Goal: Check status: Check status

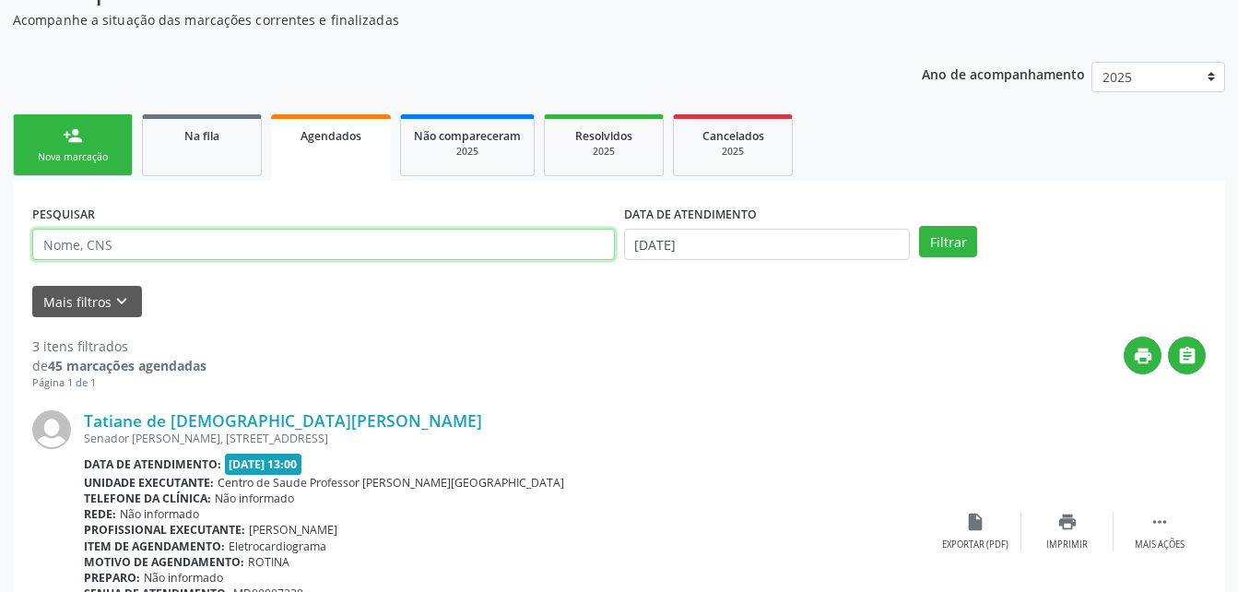
scroll to position [279, 0]
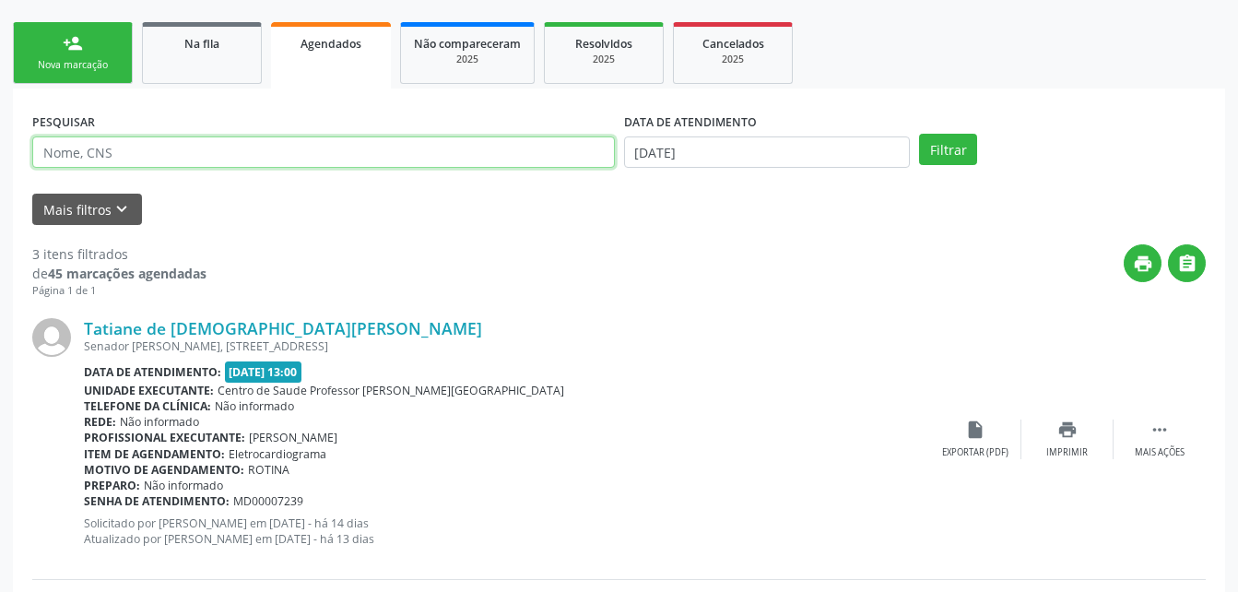
type input "[PERSON_NAME]"
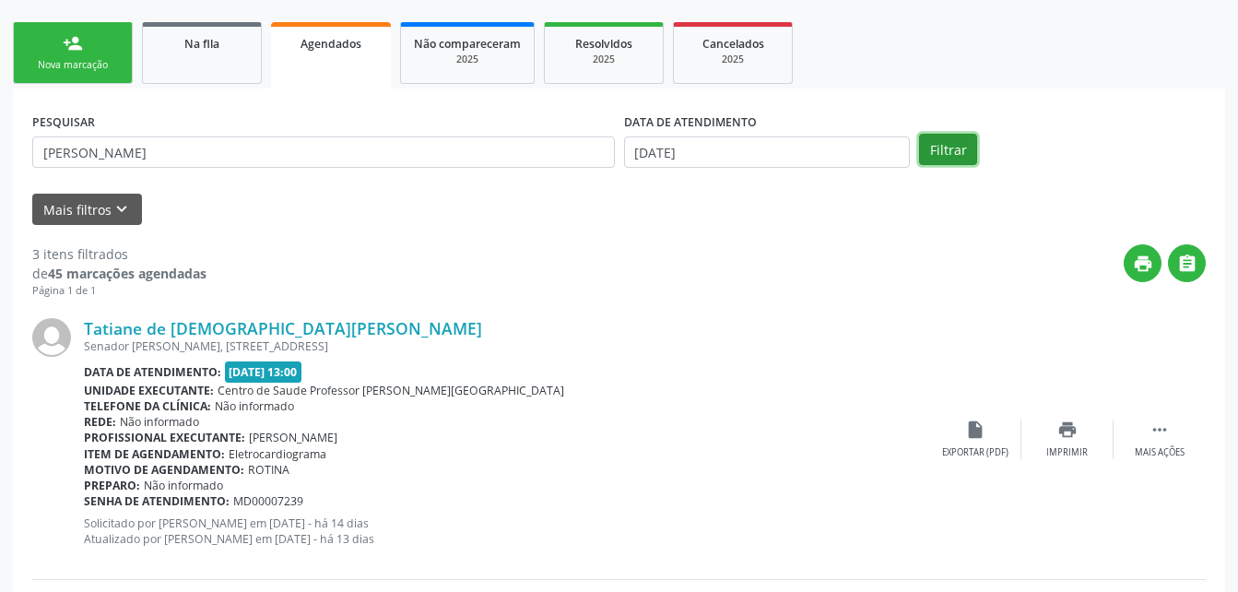
click at [969, 148] on button "Filtrar" at bounding box center [948, 149] width 58 height 31
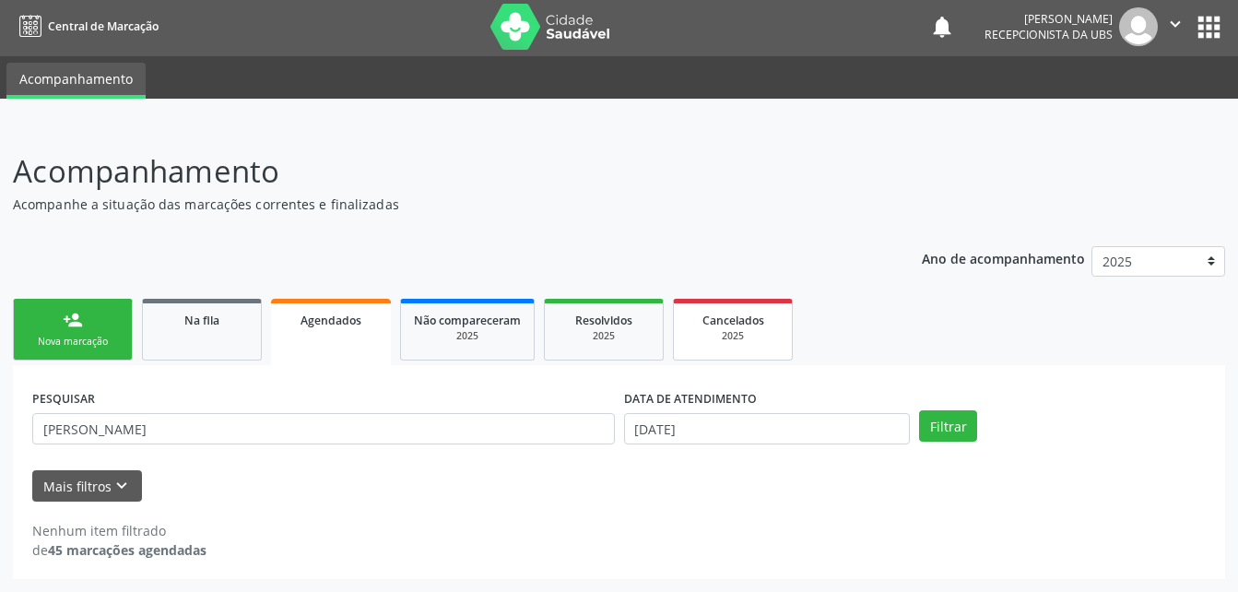
scroll to position [3, 0]
click at [718, 433] on body "Central de Marcação notifications Evelin Maria Santos Silva Recepcionista da UB…" at bounding box center [619, 293] width 1238 height 592
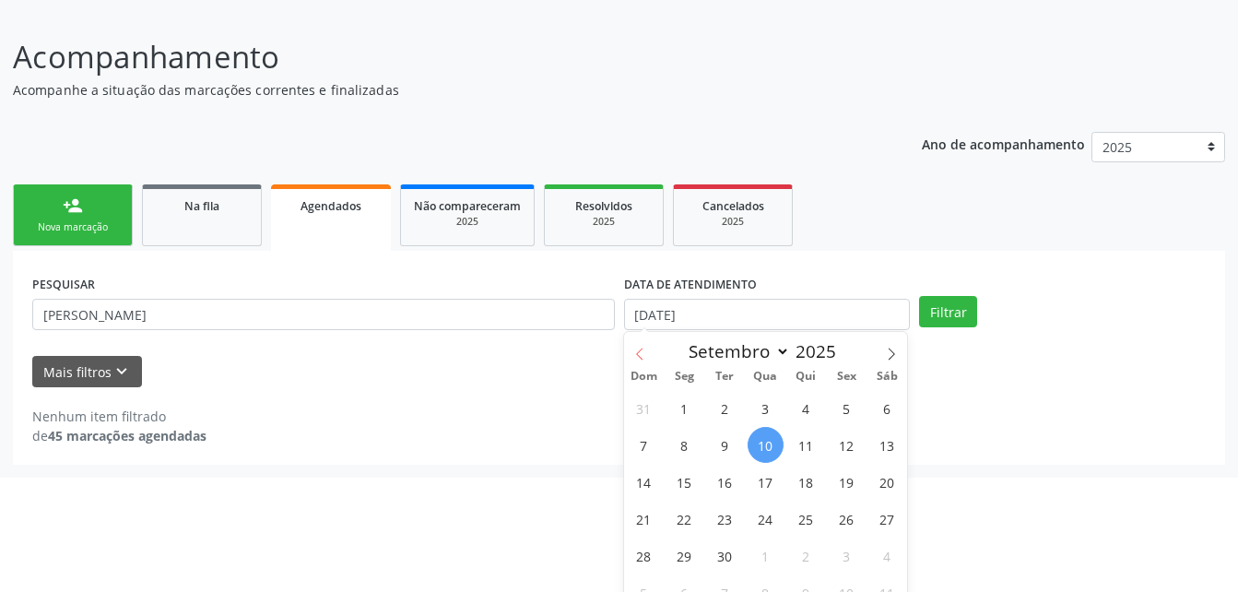
click at [644, 353] on icon at bounding box center [639, 354] width 13 height 13
select select "7"
click at [843, 416] on span "1" at bounding box center [847, 408] width 36 height 36
type input "01/08/2025"
click at [645, 349] on icon at bounding box center [639, 354] width 13 height 13
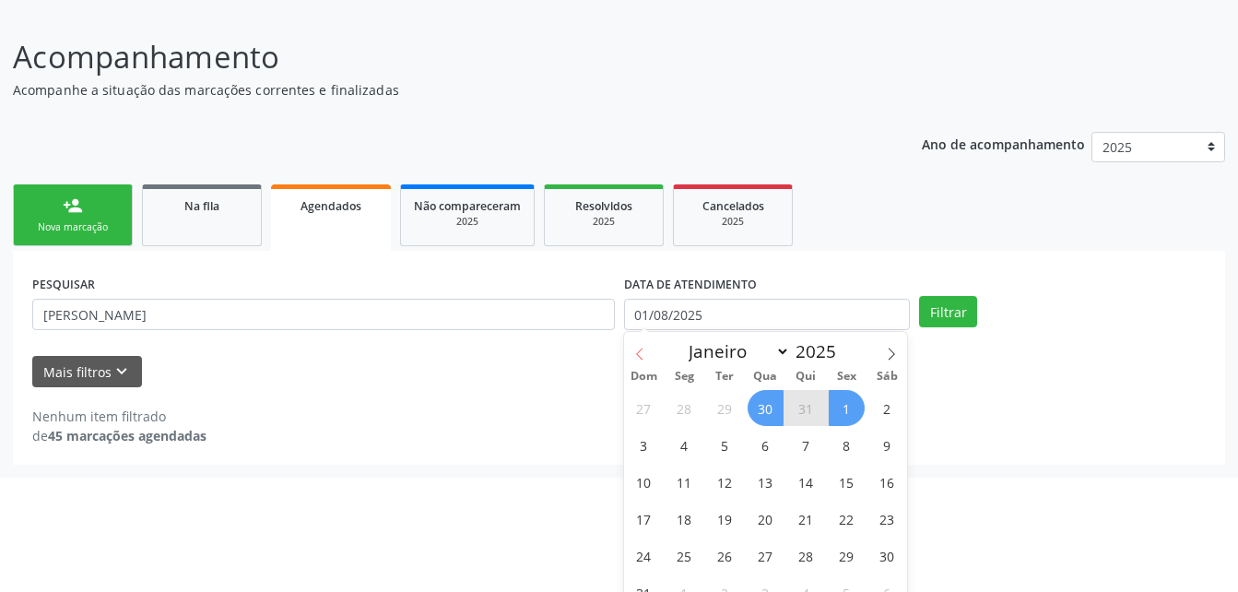
select select "6"
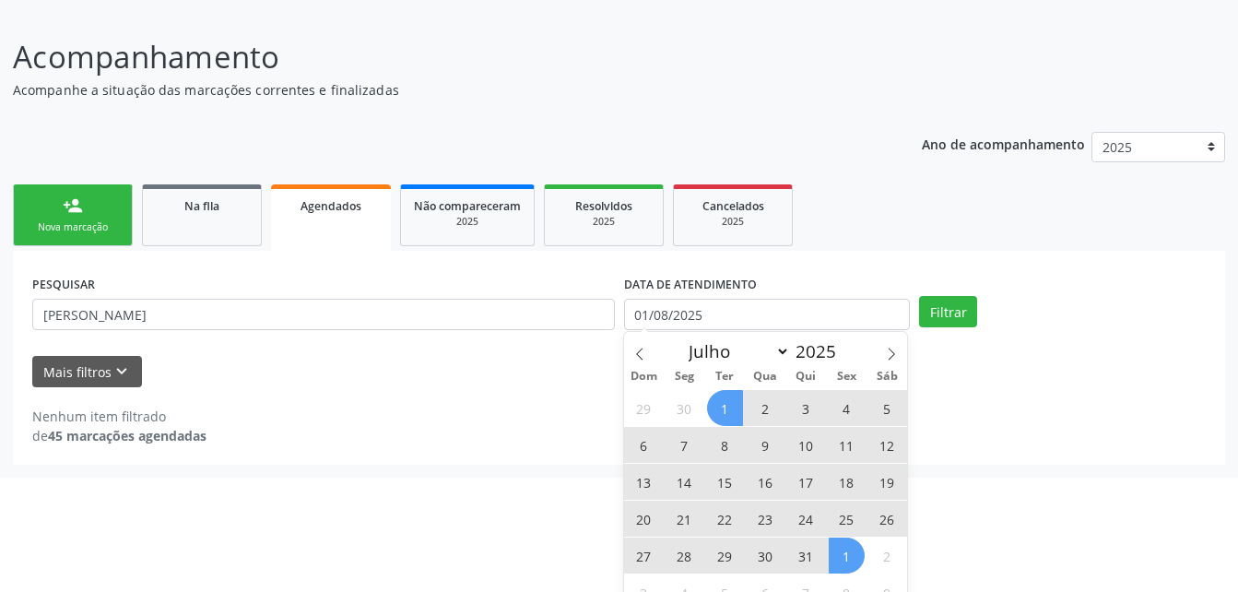
click at [724, 408] on span "1" at bounding box center [725, 408] width 36 height 36
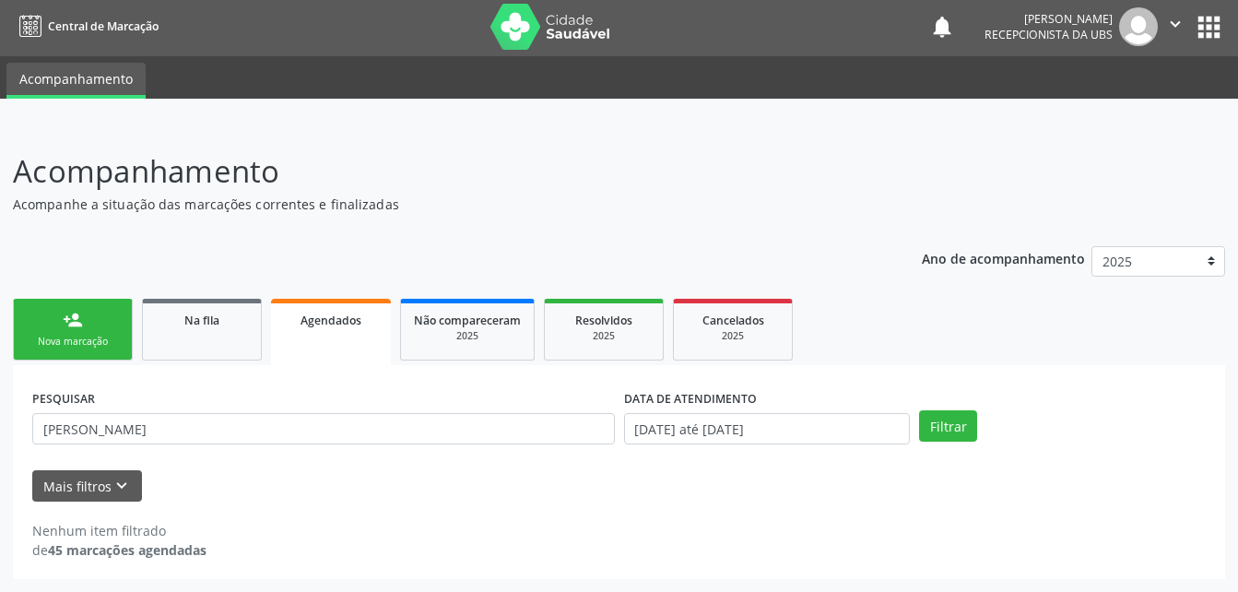
scroll to position [3, 0]
click at [961, 429] on button "Filtrar" at bounding box center [948, 425] width 58 height 31
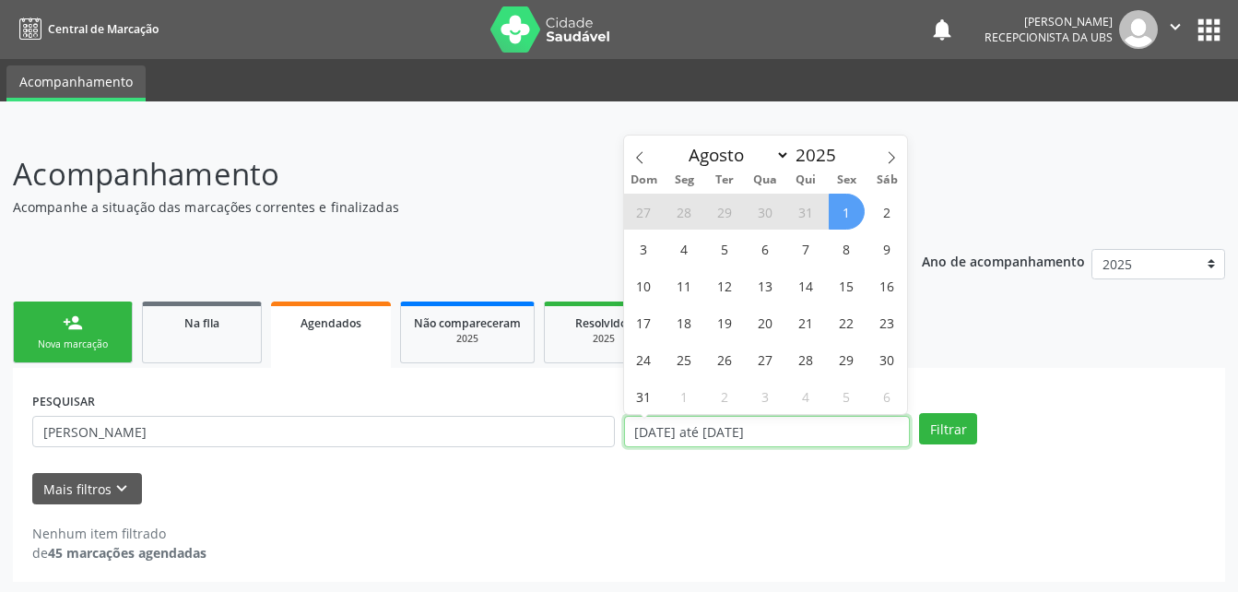
click at [827, 438] on input "01/07/2025 até 01/08/2025" at bounding box center [767, 431] width 287 height 31
click at [640, 148] on span at bounding box center [639, 151] width 31 height 31
select select "6"
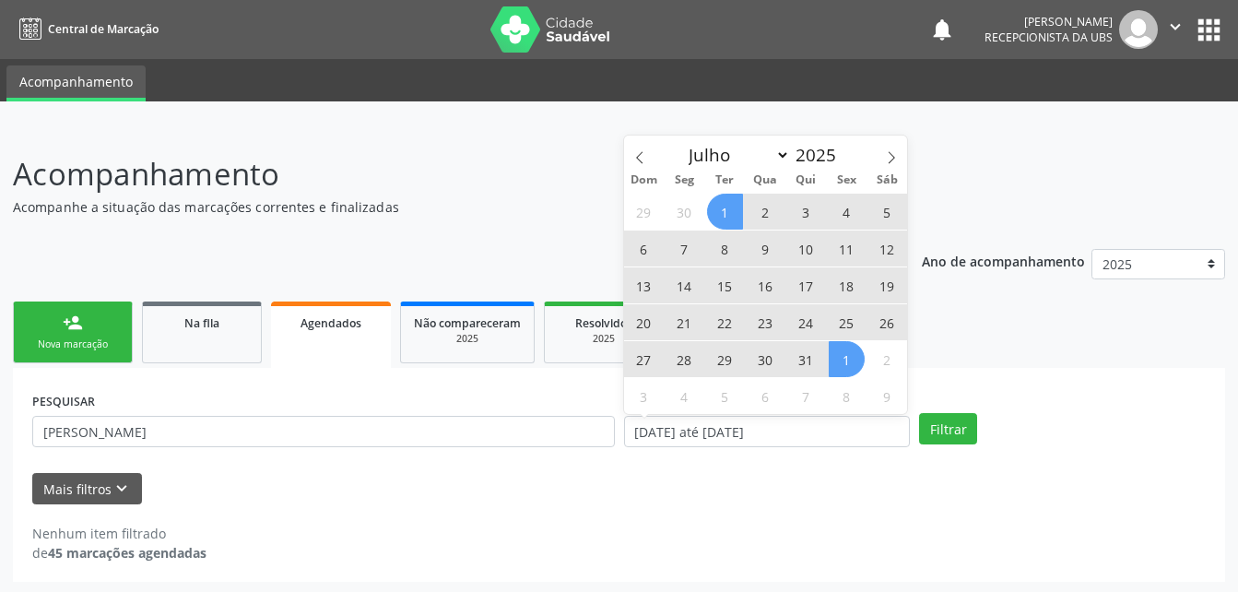
click at [816, 211] on span "3" at bounding box center [806, 212] width 36 height 36
type input "03/07/2025"
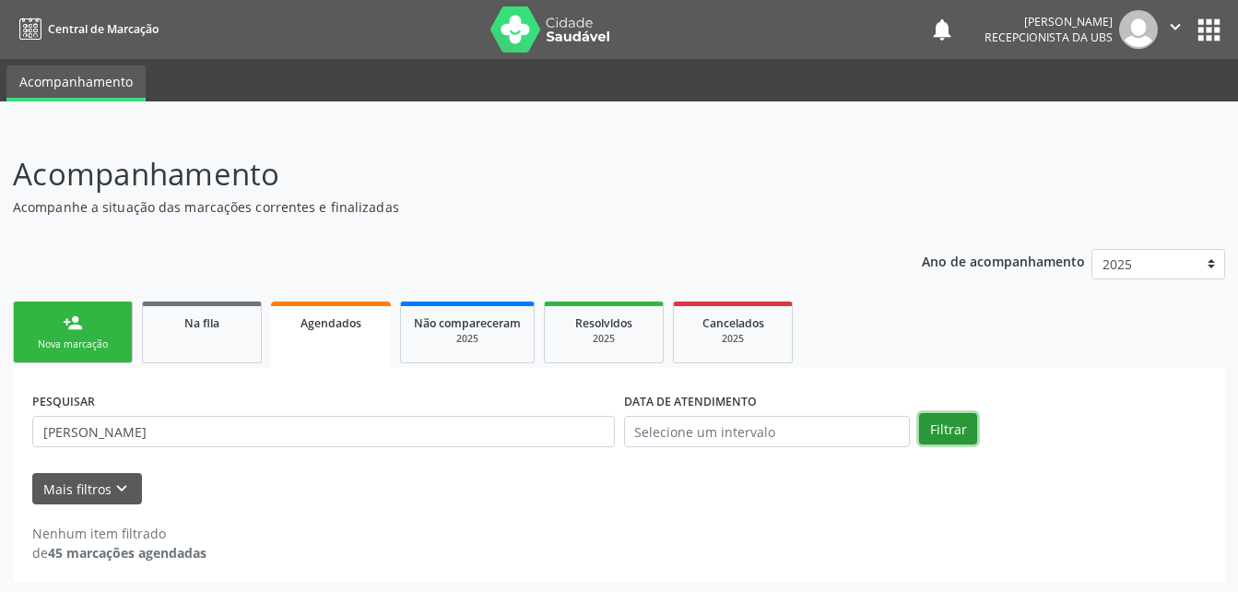
click at [965, 427] on button "Filtrar" at bounding box center [948, 428] width 58 height 31
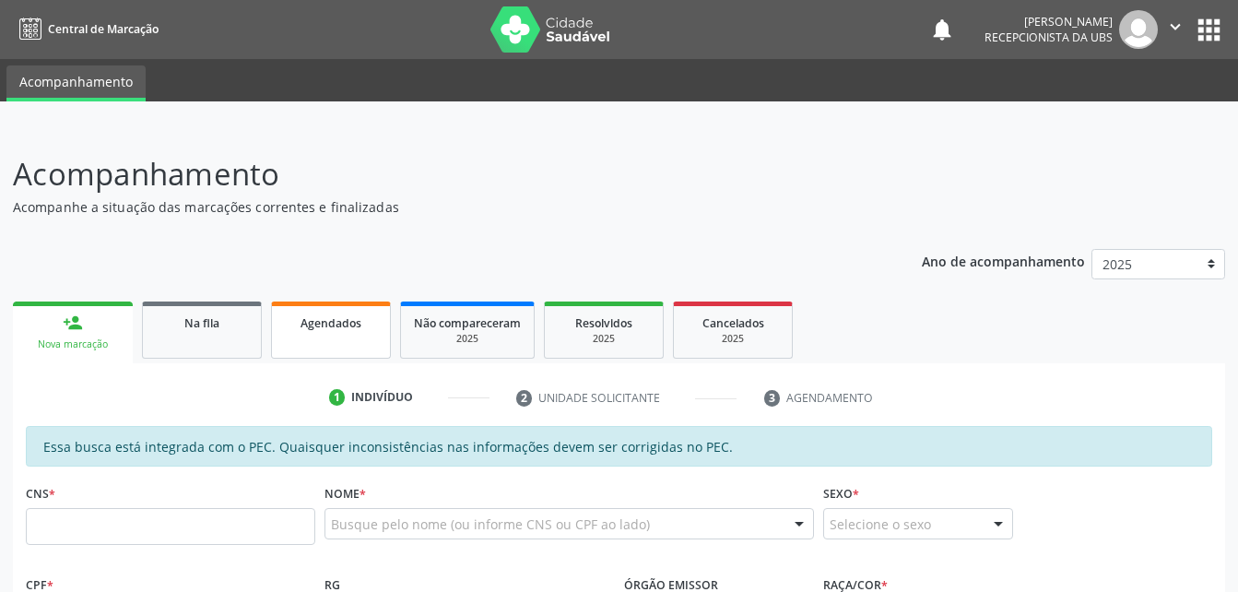
click at [325, 349] on link "Agendados" at bounding box center [331, 330] width 120 height 57
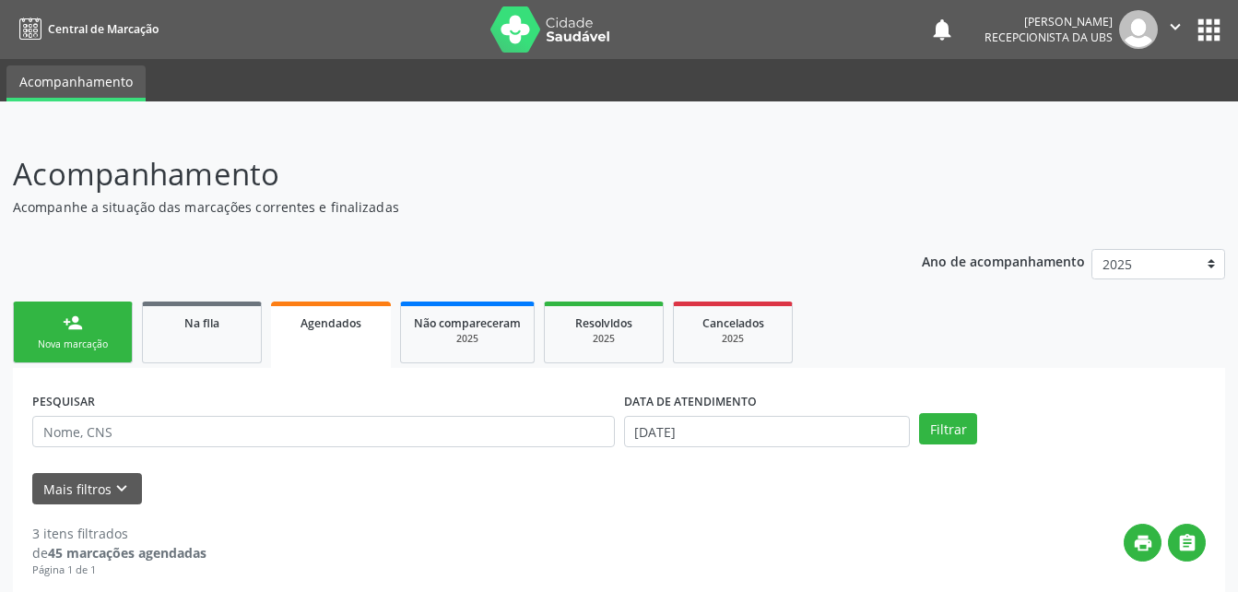
click at [360, 322] on span "Agendados" at bounding box center [331, 323] width 61 height 16
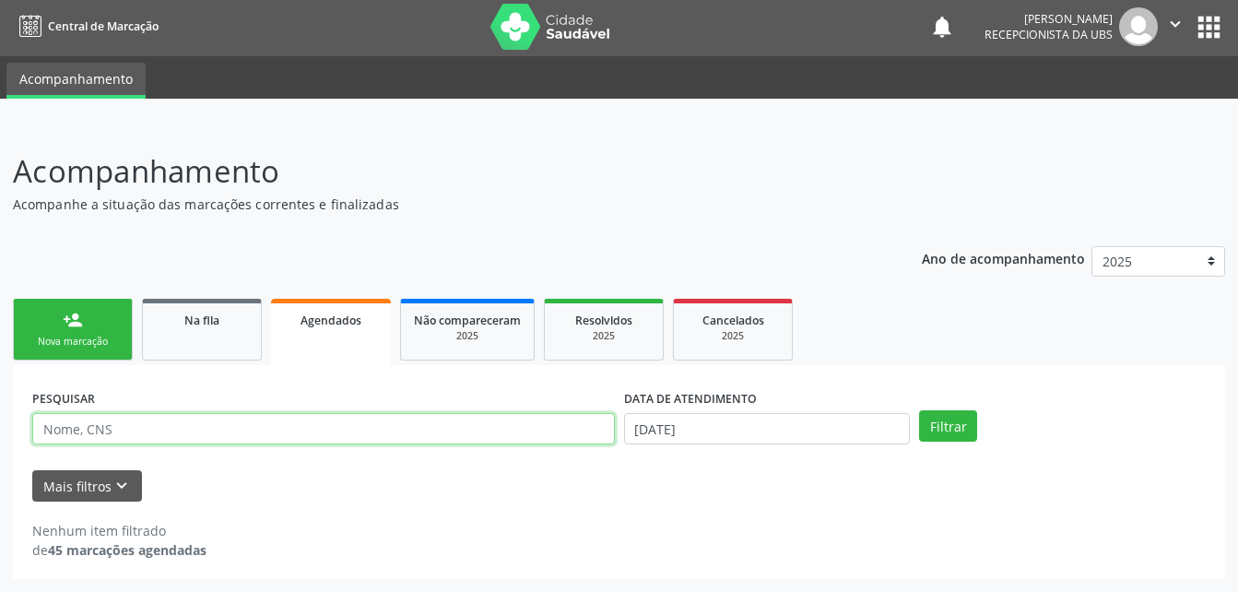
click at [322, 434] on input "text" at bounding box center [323, 428] width 583 height 31
type input "[PERSON_NAME]"
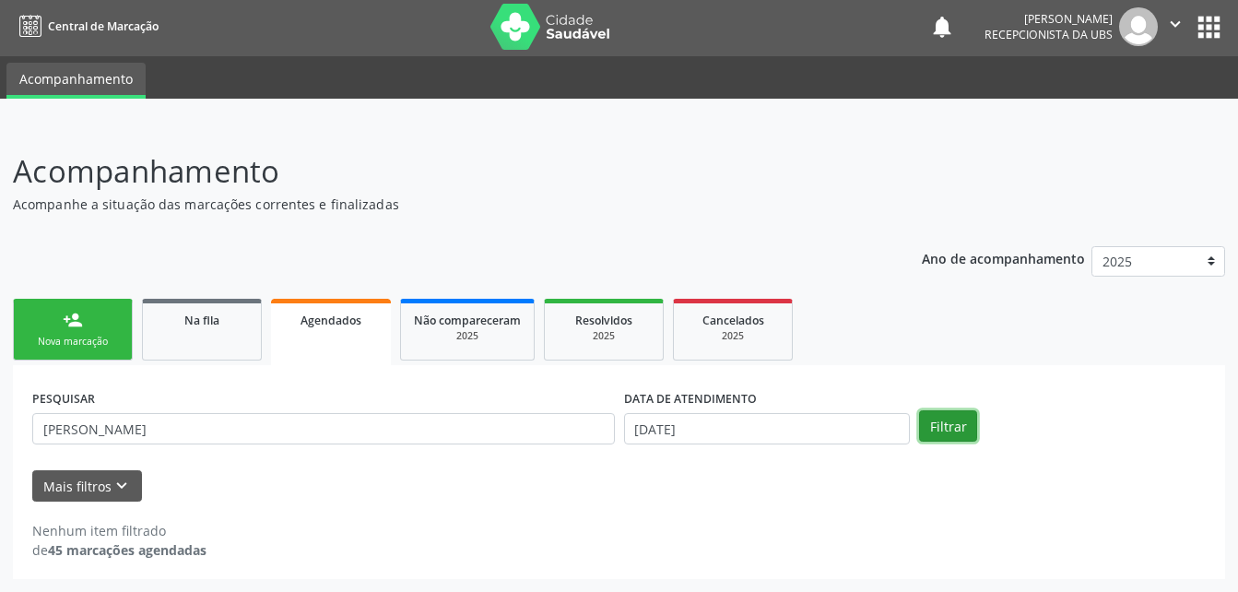
click at [955, 429] on button "Filtrar" at bounding box center [948, 425] width 58 height 31
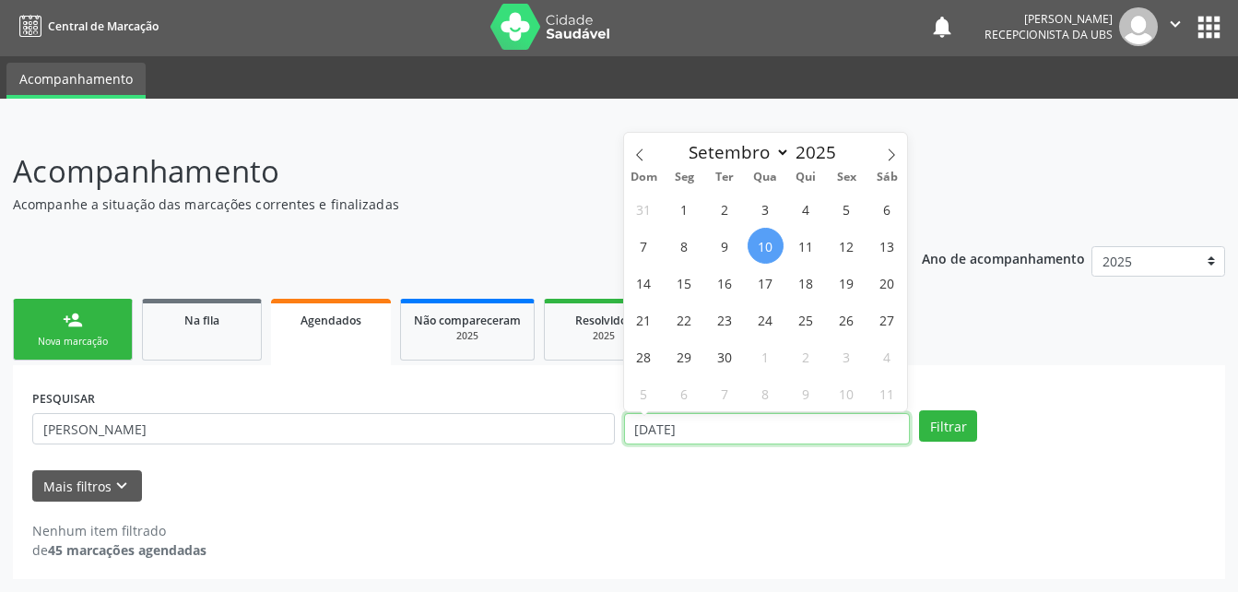
click at [822, 420] on input "[DATE]" at bounding box center [767, 428] width 287 height 31
click at [714, 249] on span "9" at bounding box center [725, 246] width 36 height 36
type input "09/09/2025"
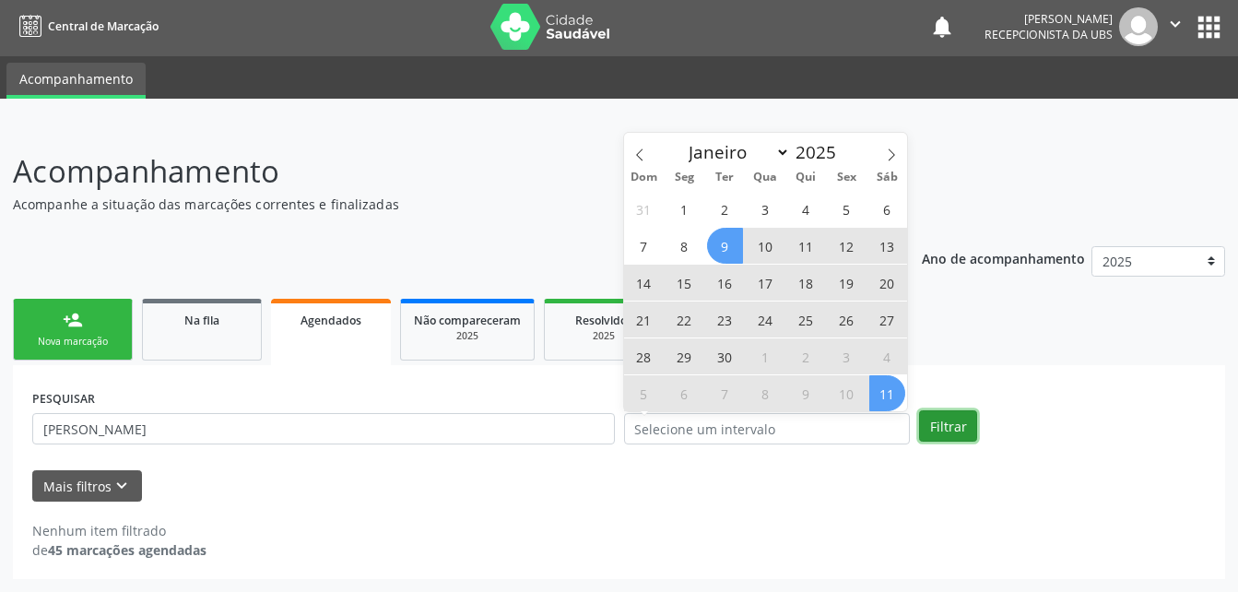
click at [944, 432] on button "Filtrar" at bounding box center [948, 425] width 58 height 31
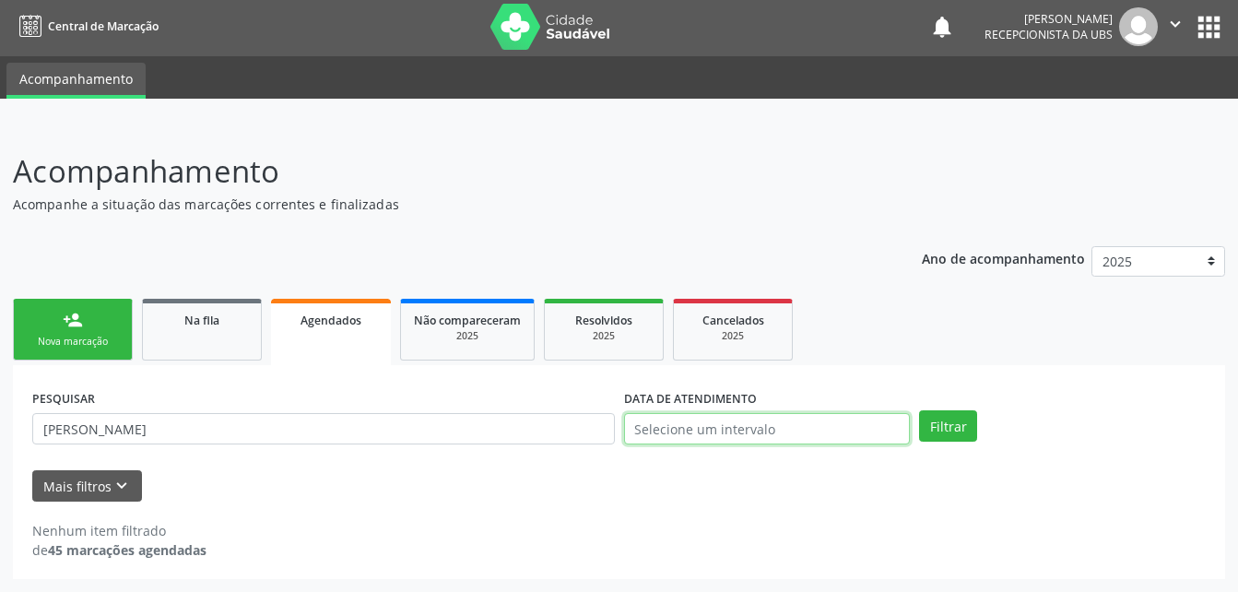
click at [740, 430] on input "text" at bounding box center [767, 428] width 287 height 31
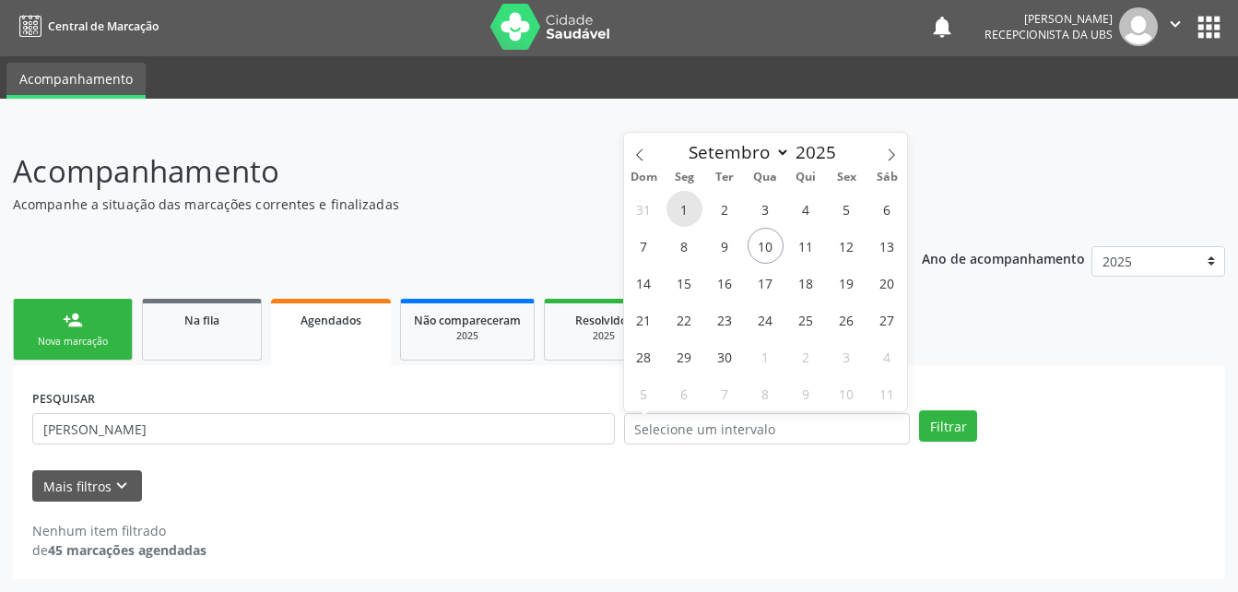
click at [686, 219] on span "1" at bounding box center [685, 209] width 36 height 36
type input "[DATE]"
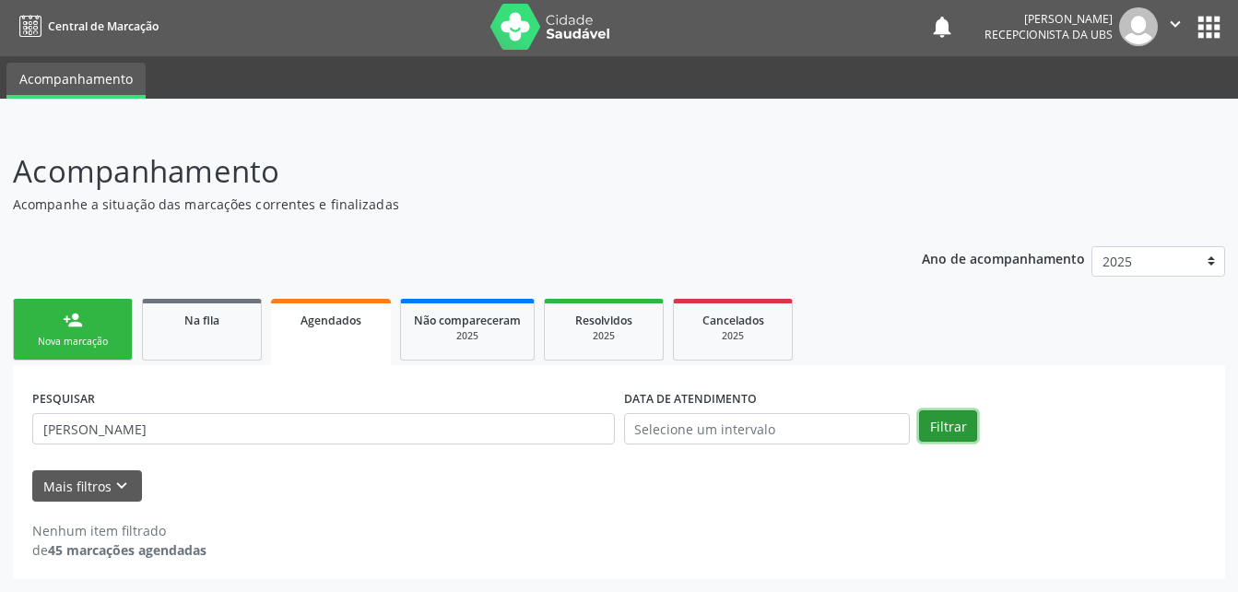
click at [958, 434] on button "Filtrar" at bounding box center [948, 425] width 58 height 31
click at [157, 333] on link "Na fila" at bounding box center [202, 330] width 120 height 62
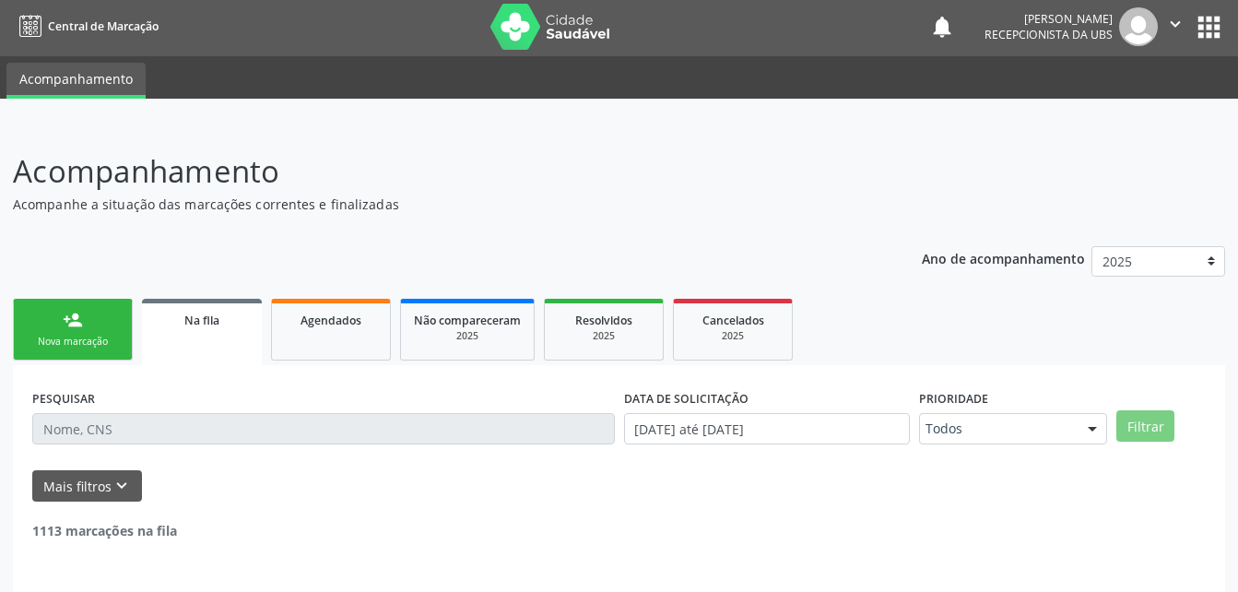
click at [205, 350] on link "Na fila" at bounding box center [202, 332] width 120 height 66
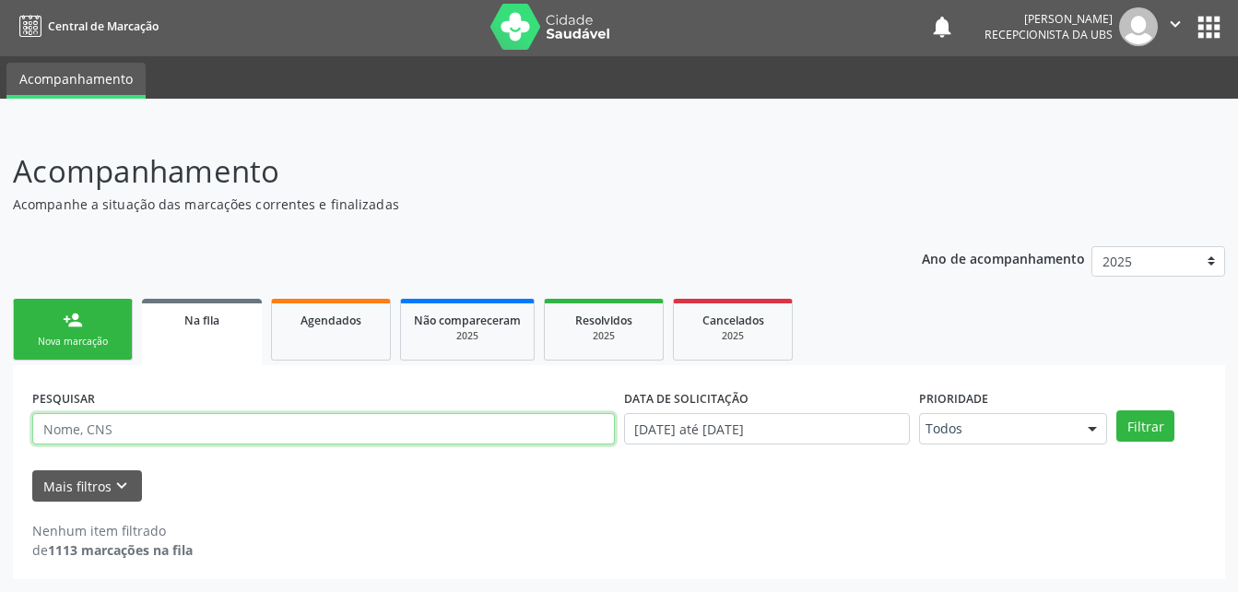
click at [384, 422] on input "text" at bounding box center [323, 428] width 583 height 31
type input "[PERSON_NAME]"
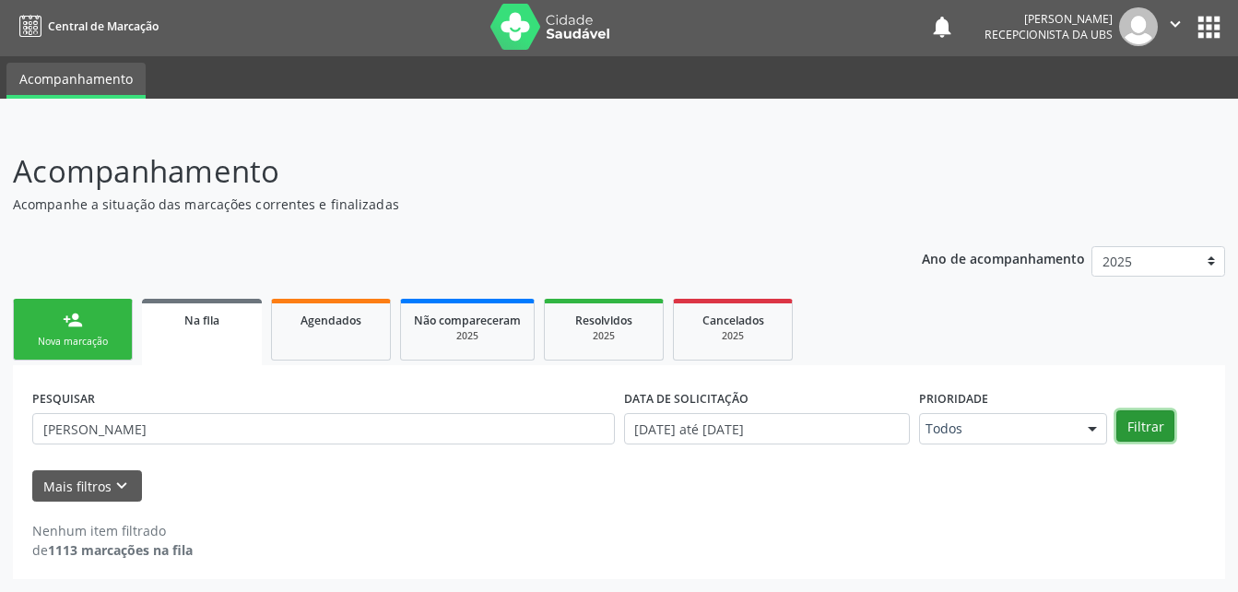
click at [1148, 432] on button "Filtrar" at bounding box center [1146, 425] width 58 height 31
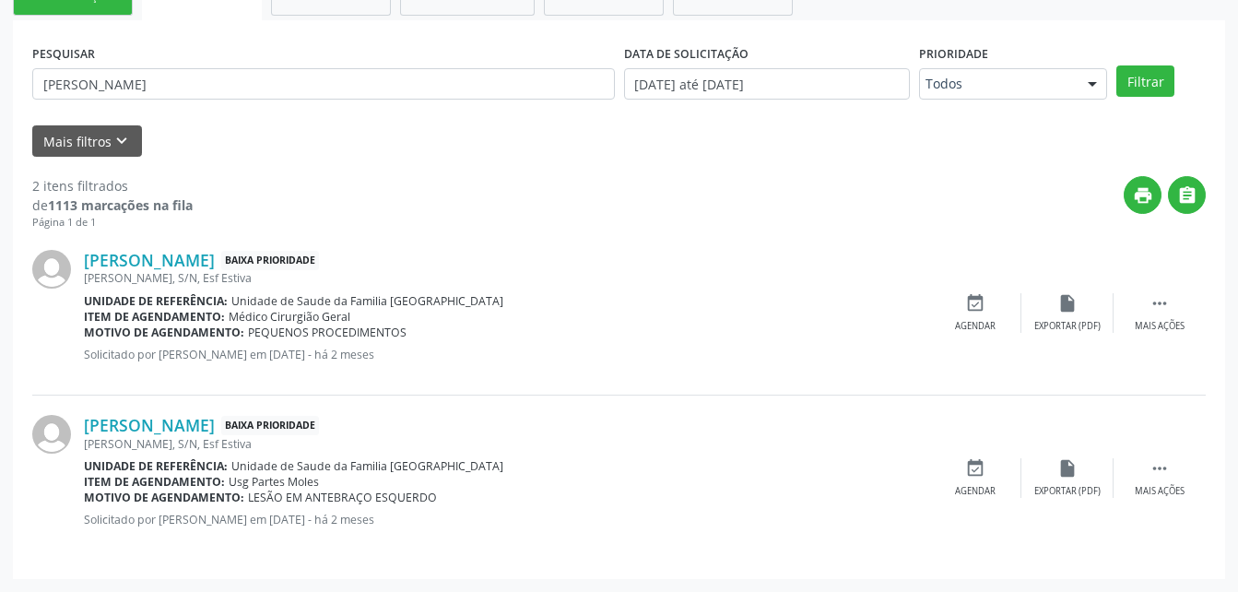
scroll to position [0, 0]
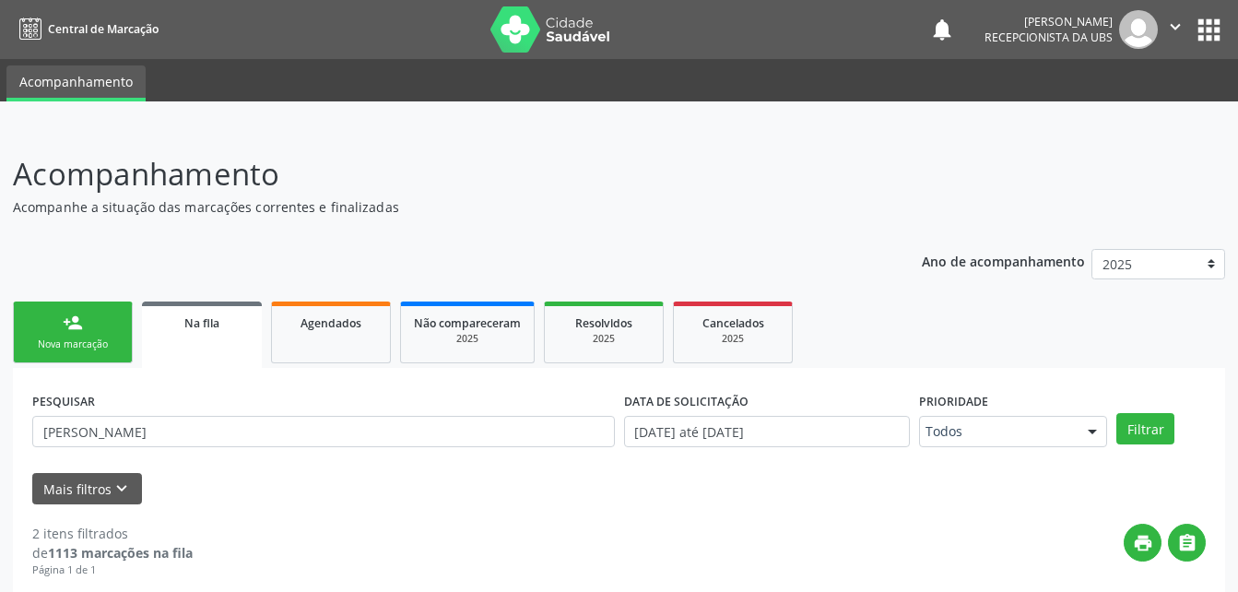
click at [106, 322] on link "person_add Nova marcação" at bounding box center [73, 333] width 120 height 62
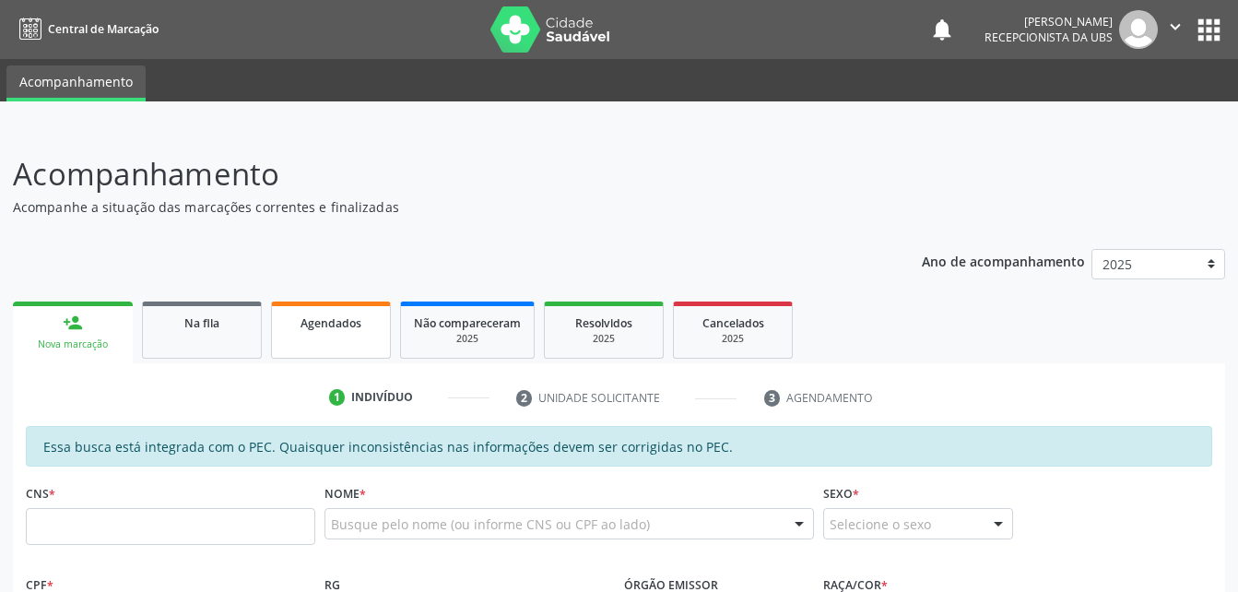
click at [324, 337] on link "Agendados" at bounding box center [331, 330] width 120 height 57
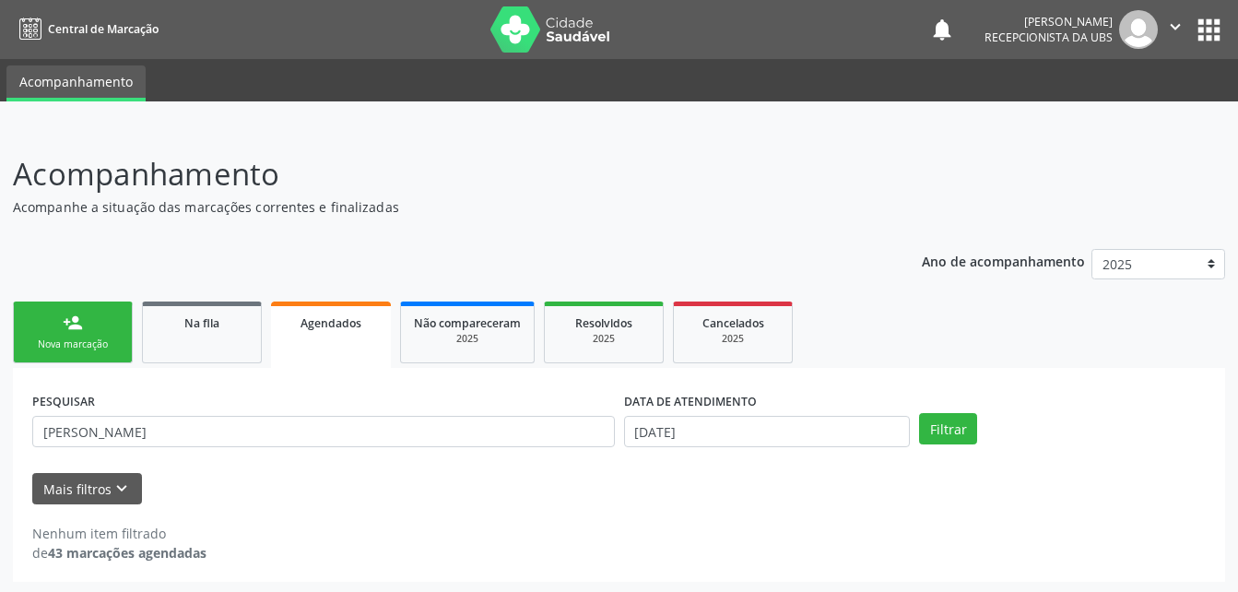
scroll to position [3, 0]
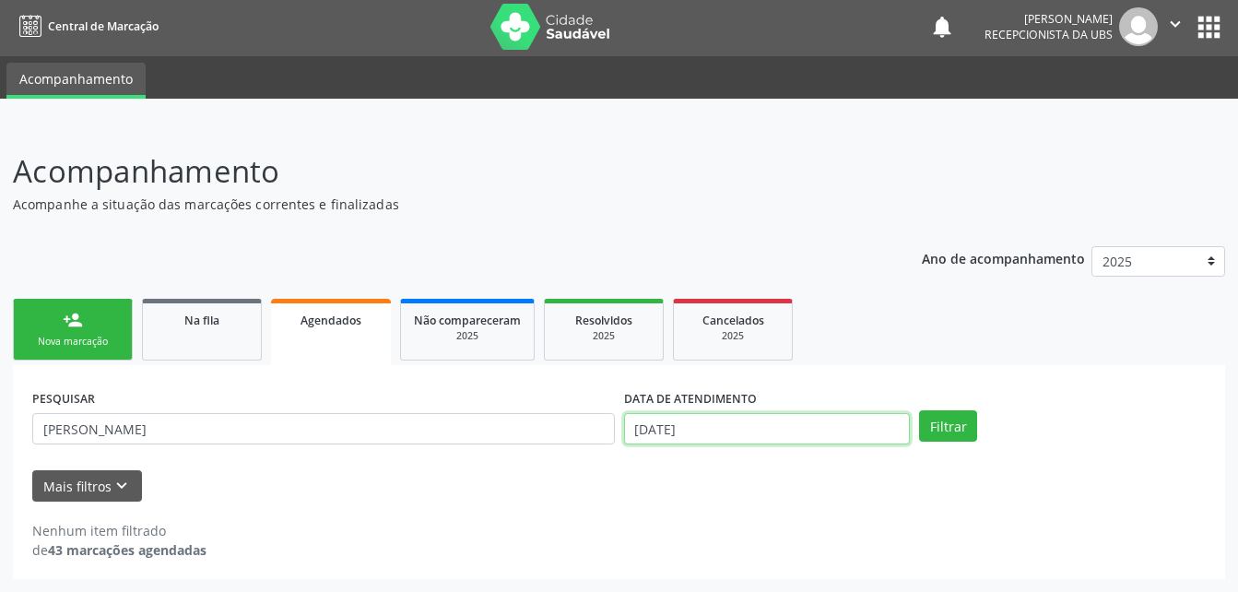
click at [836, 424] on input "[DATE]" at bounding box center [767, 428] width 287 height 31
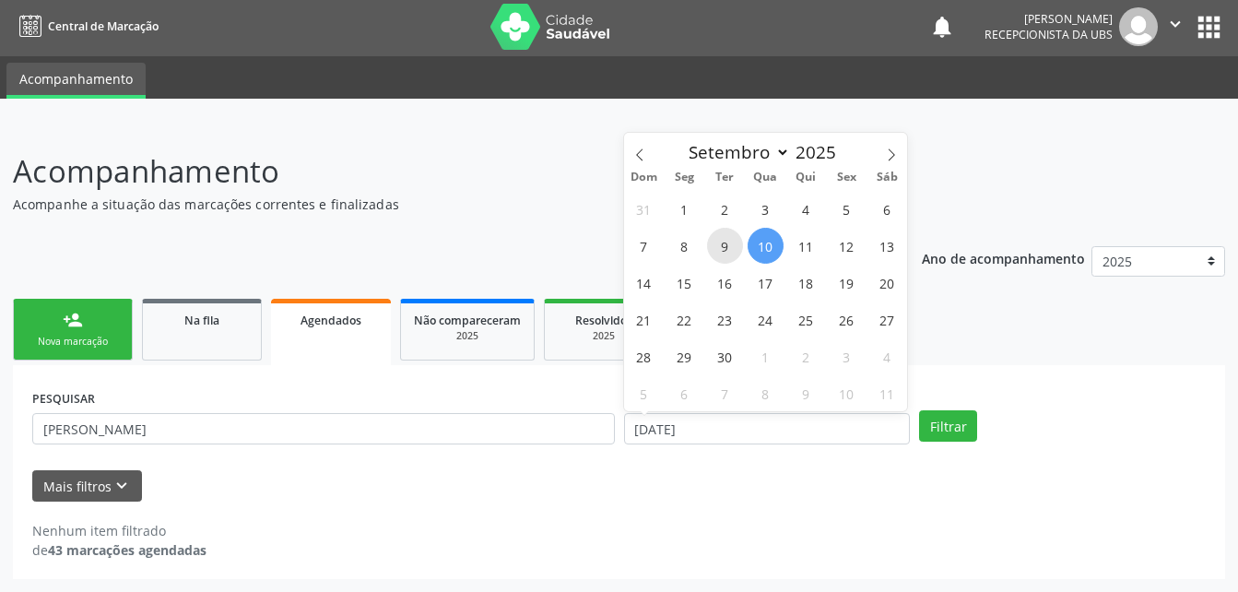
click at [732, 245] on span "9" at bounding box center [725, 246] width 36 height 36
type input "09/09/2025"
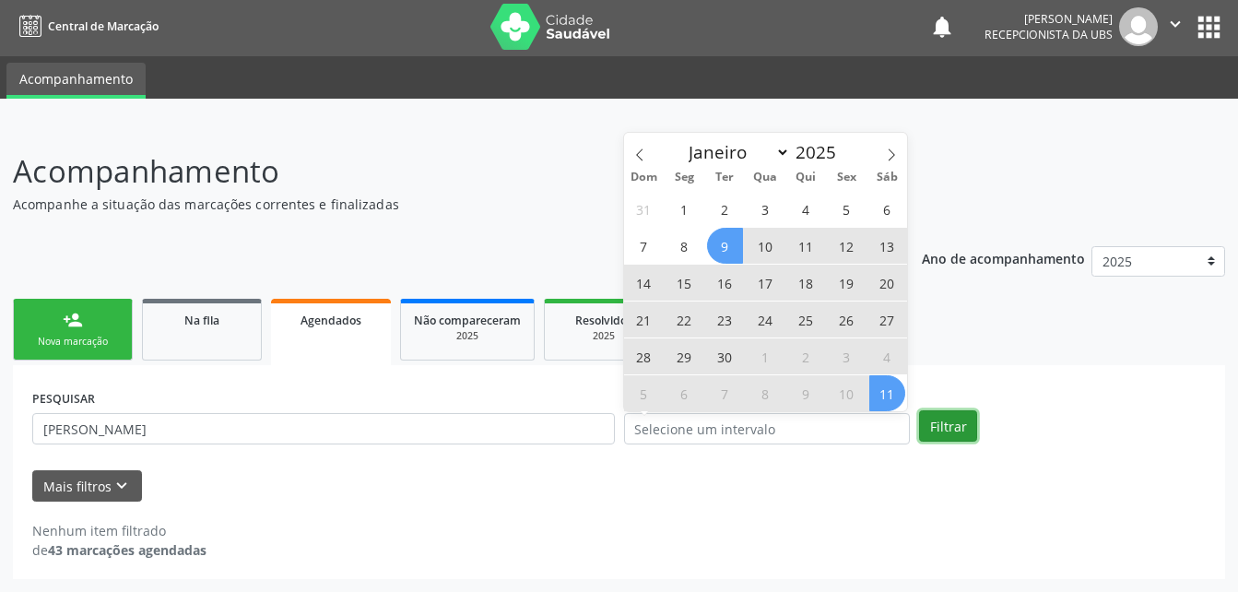
click at [956, 432] on button "Filtrar" at bounding box center [948, 425] width 58 height 31
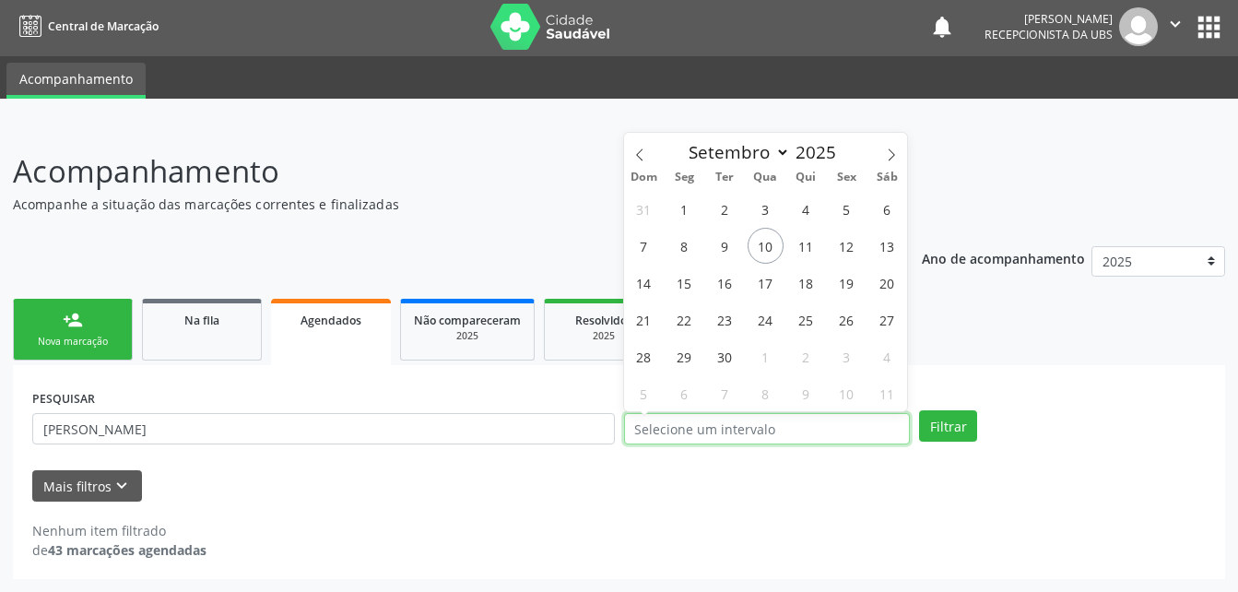
click at [755, 430] on input "text" at bounding box center [767, 428] width 287 height 31
click at [709, 247] on span "9" at bounding box center [725, 246] width 36 height 36
type input "09/09/2025"
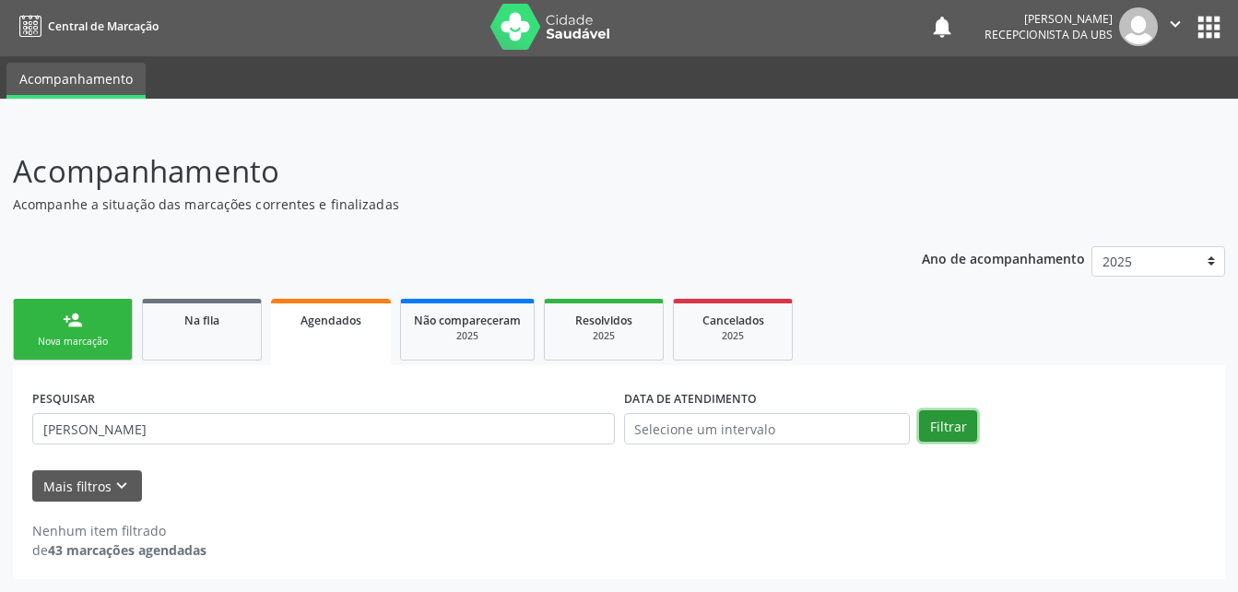
click at [956, 423] on button "Filtrar" at bounding box center [948, 425] width 58 height 31
click at [879, 423] on input "text" at bounding box center [767, 428] width 287 height 31
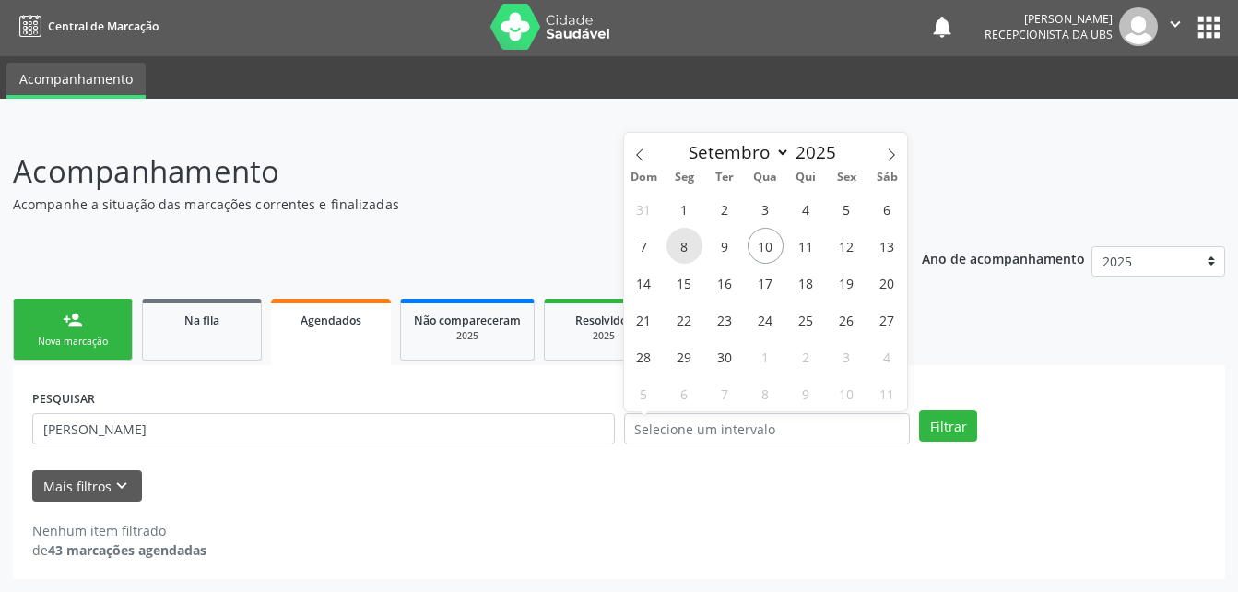
click at [682, 247] on span "8" at bounding box center [685, 246] width 36 height 36
type input "[DATE]"
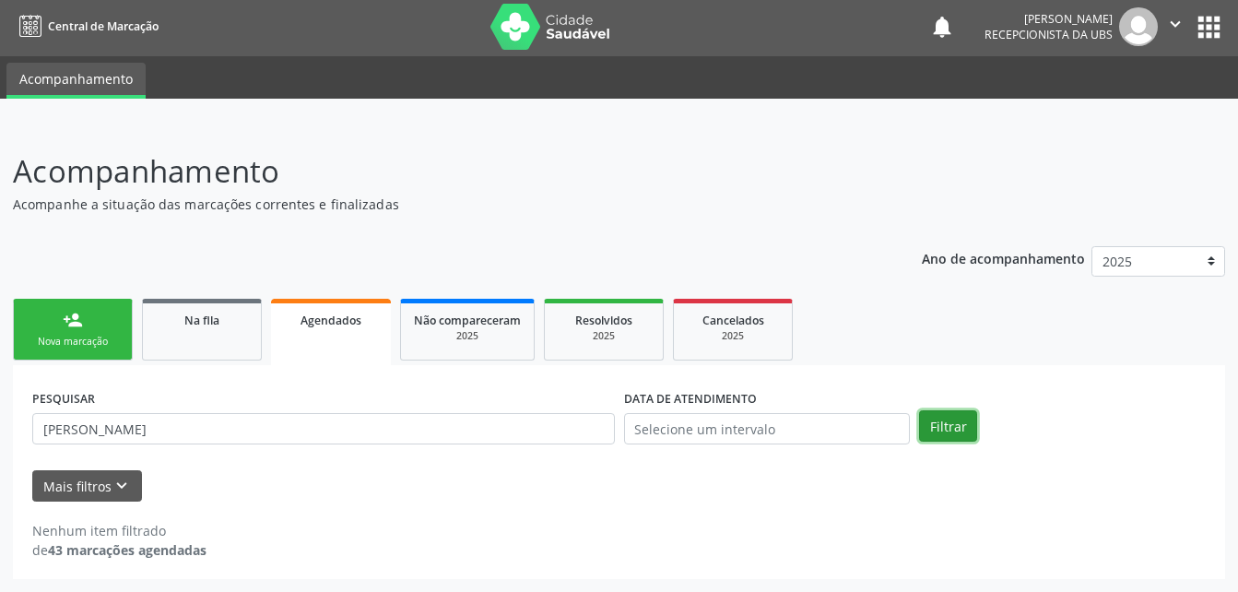
click at [932, 435] on button "Filtrar" at bounding box center [948, 425] width 58 height 31
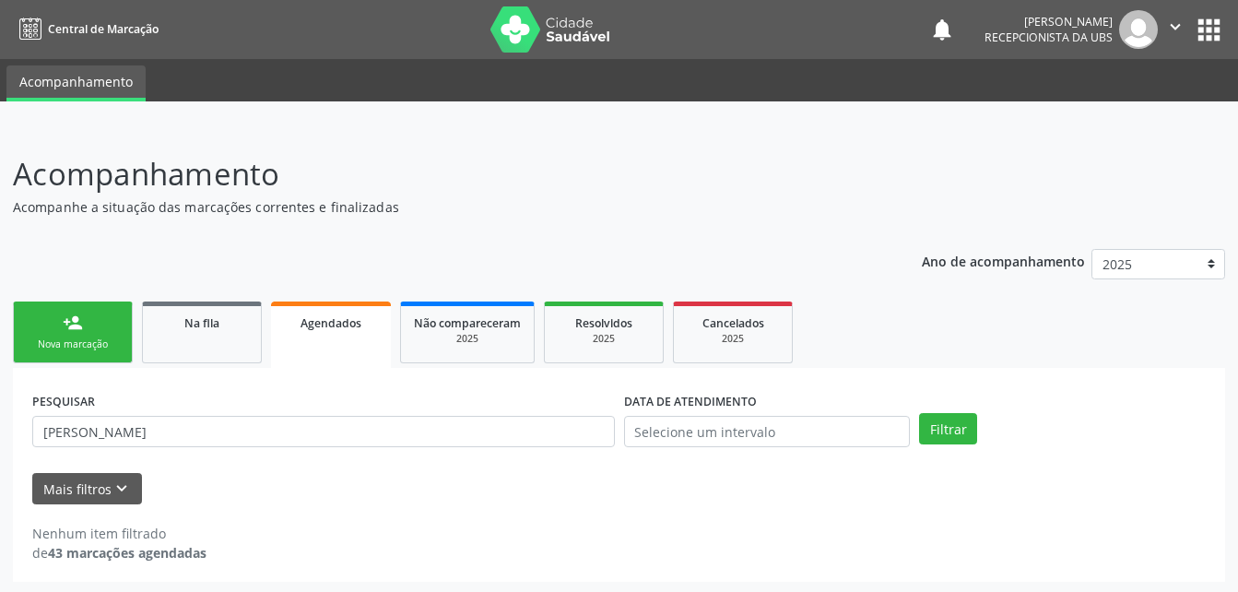
click at [262, 338] on ul "person_add Nova marcação Na fila Agendados Não compareceram 2025 Resolvidos 202…" at bounding box center [619, 332] width 1212 height 71
click at [313, 349] on link "Agendados" at bounding box center [331, 335] width 120 height 66
